Goal: Information Seeking & Learning: Learn about a topic

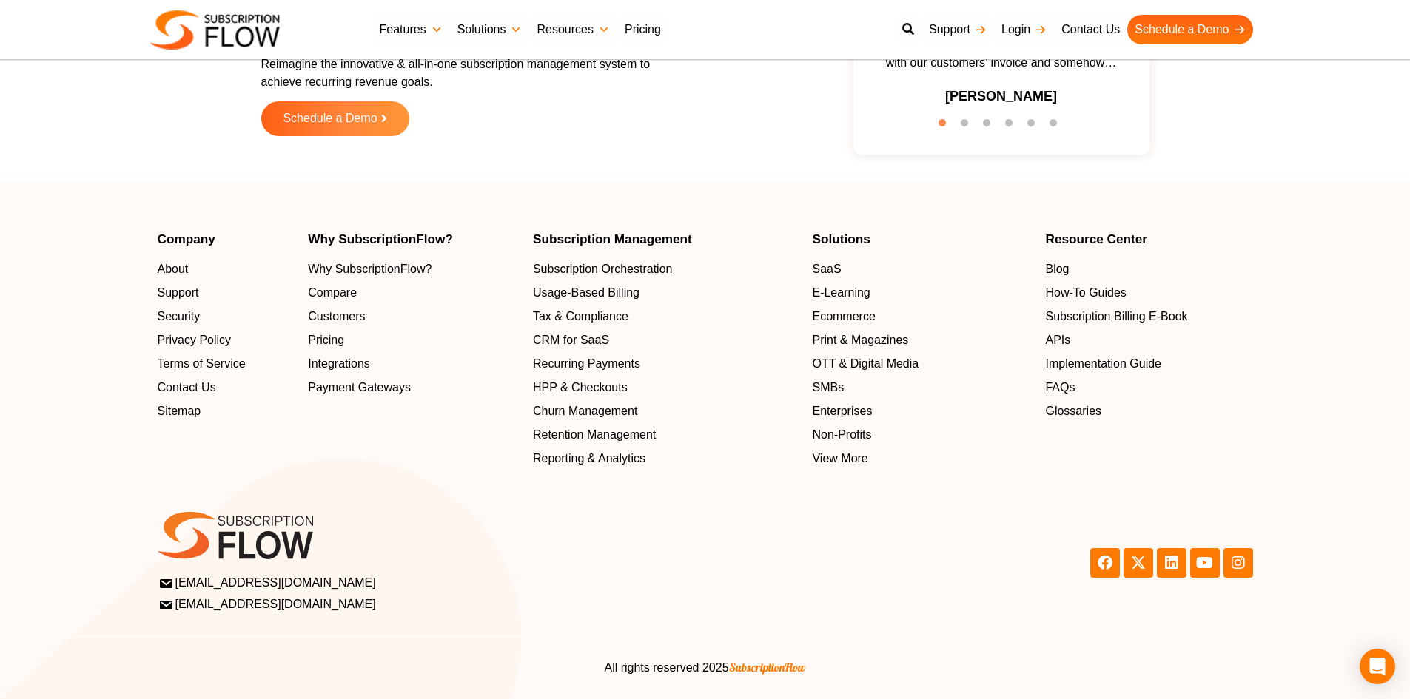
scroll to position [4701, 0]
drag, startPoint x: 647, startPoint y: 135, endPoint x: 477, endPoint y: 531, distance: 431.6
click at [186, 345] on span "Privacy Policy" at bounding box center [198, 341] width 74 height 18
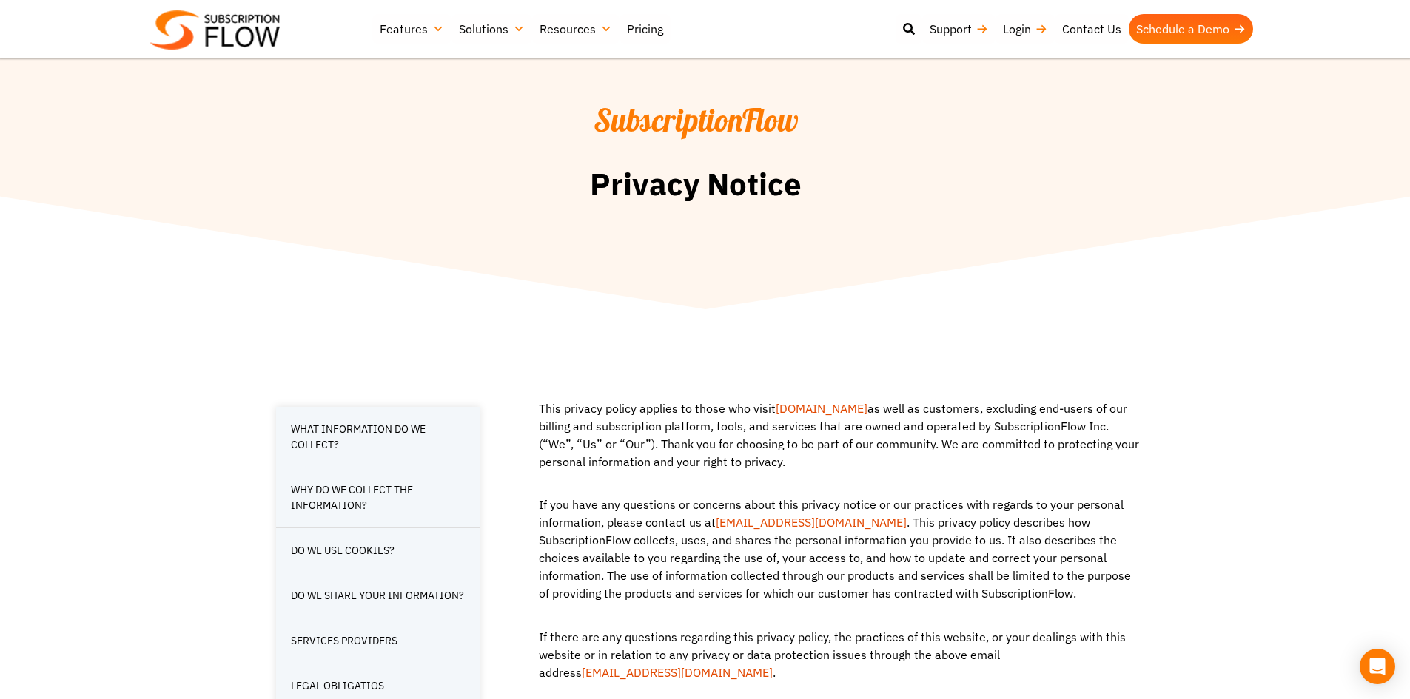
click at [1067, 424] on p "This privacy policy applies to those who visit subscriptionflow.com as well as …" at bounding box center [836, 443] width 610 height 86
click at [1112, 424] on p "This privacy policy applies to those who visit subscriptionflow.com as well as …" at bounding box center [836, 443] width 610 height 86
drag, startPoint x: 1112, startPoint y: 424, endPoint x: 1043, endPoint y: 423, distance: 69.6
click at [1043, 423] on p "This privacy policy applies to those who visit subscriptionflow.com as well as …" at bounding box center [836, 443] width 610 height 86
